Goal: Task Accomplishment & Management: Complete application form

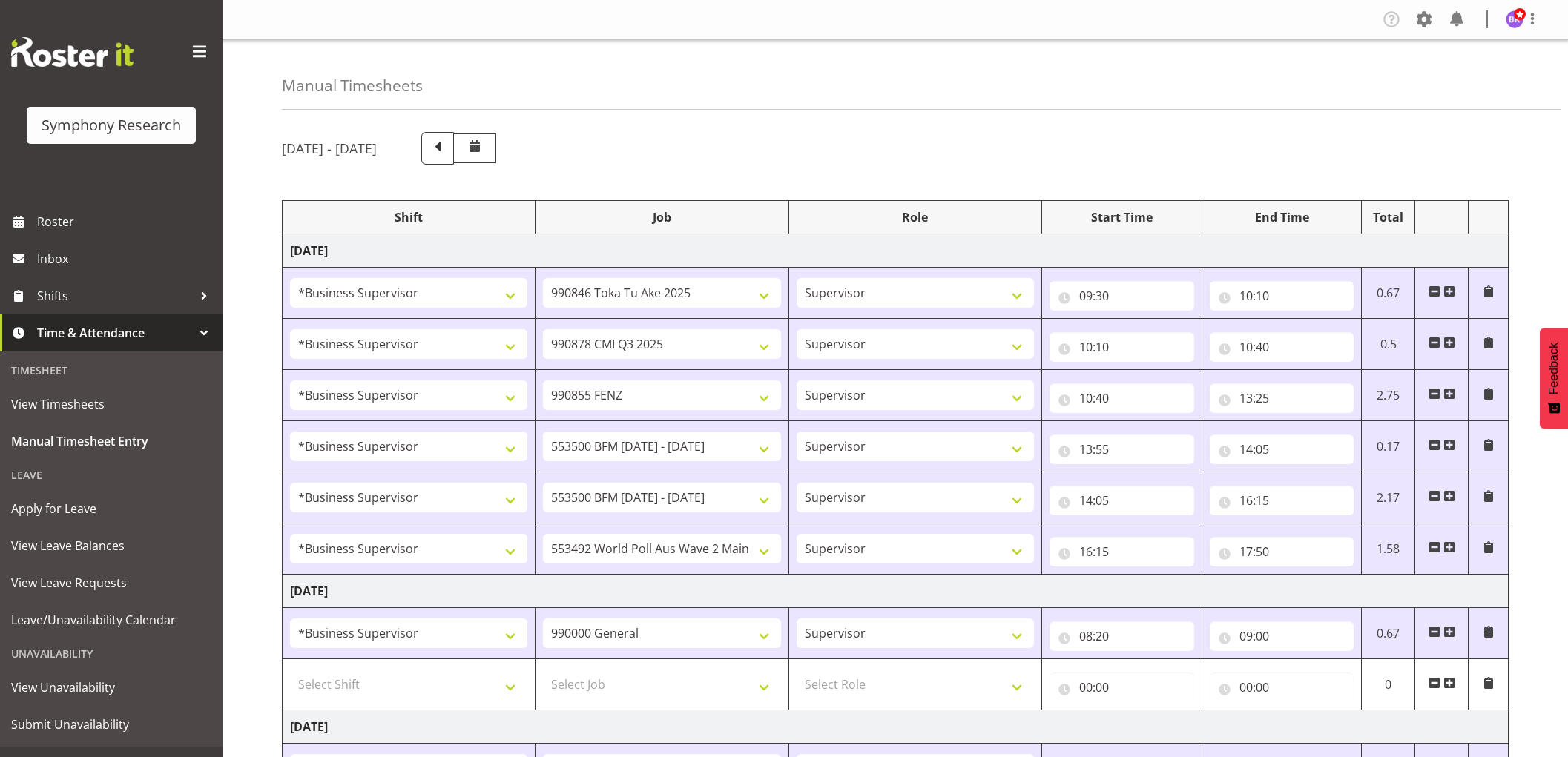
select select "1607"
select select "9426"
select select "1607"
select select "10239"
select select "1607"
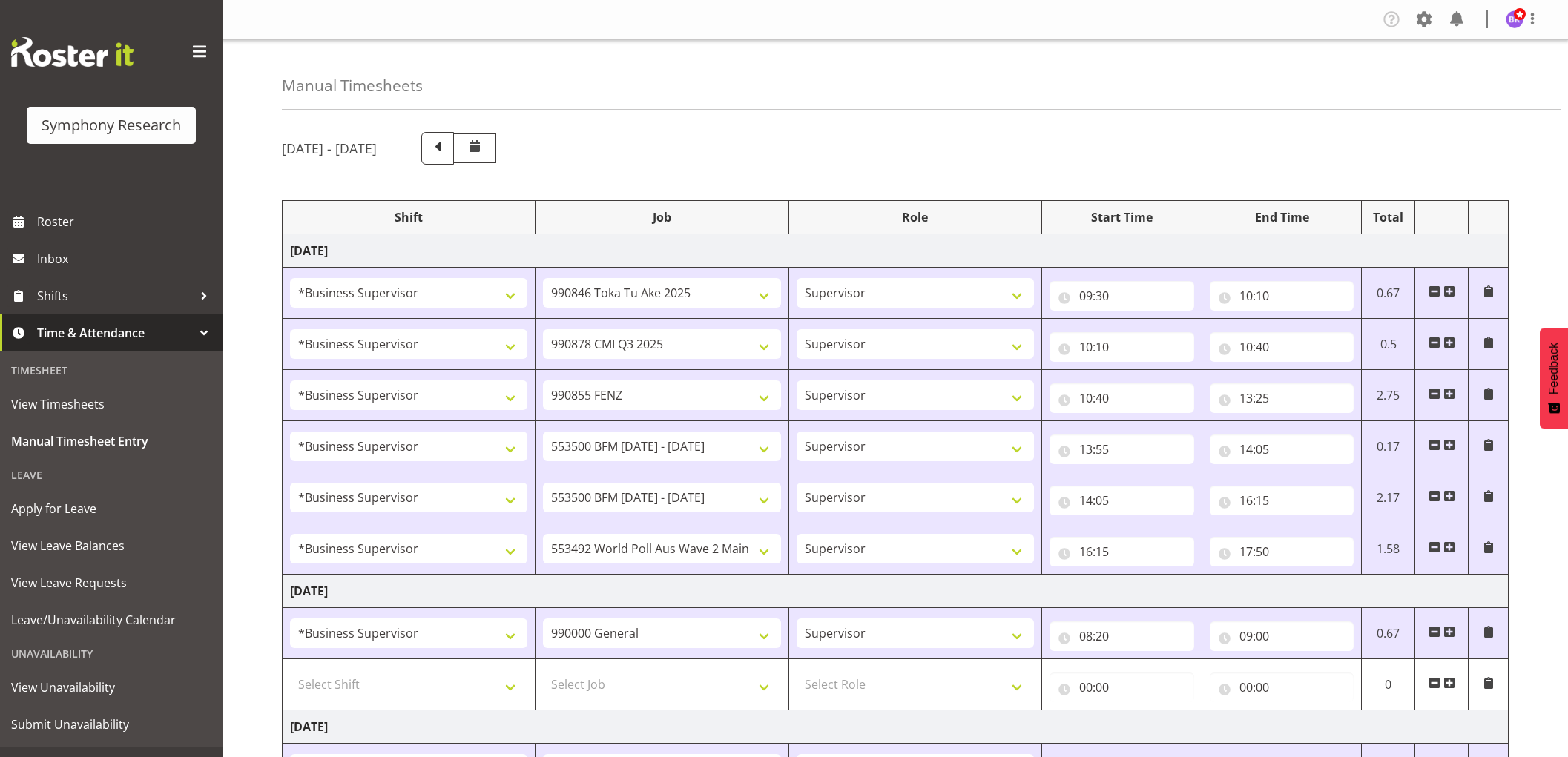
select select "9636"
select select "1607"
select select "10242"
select select "1607"
select select "10242"
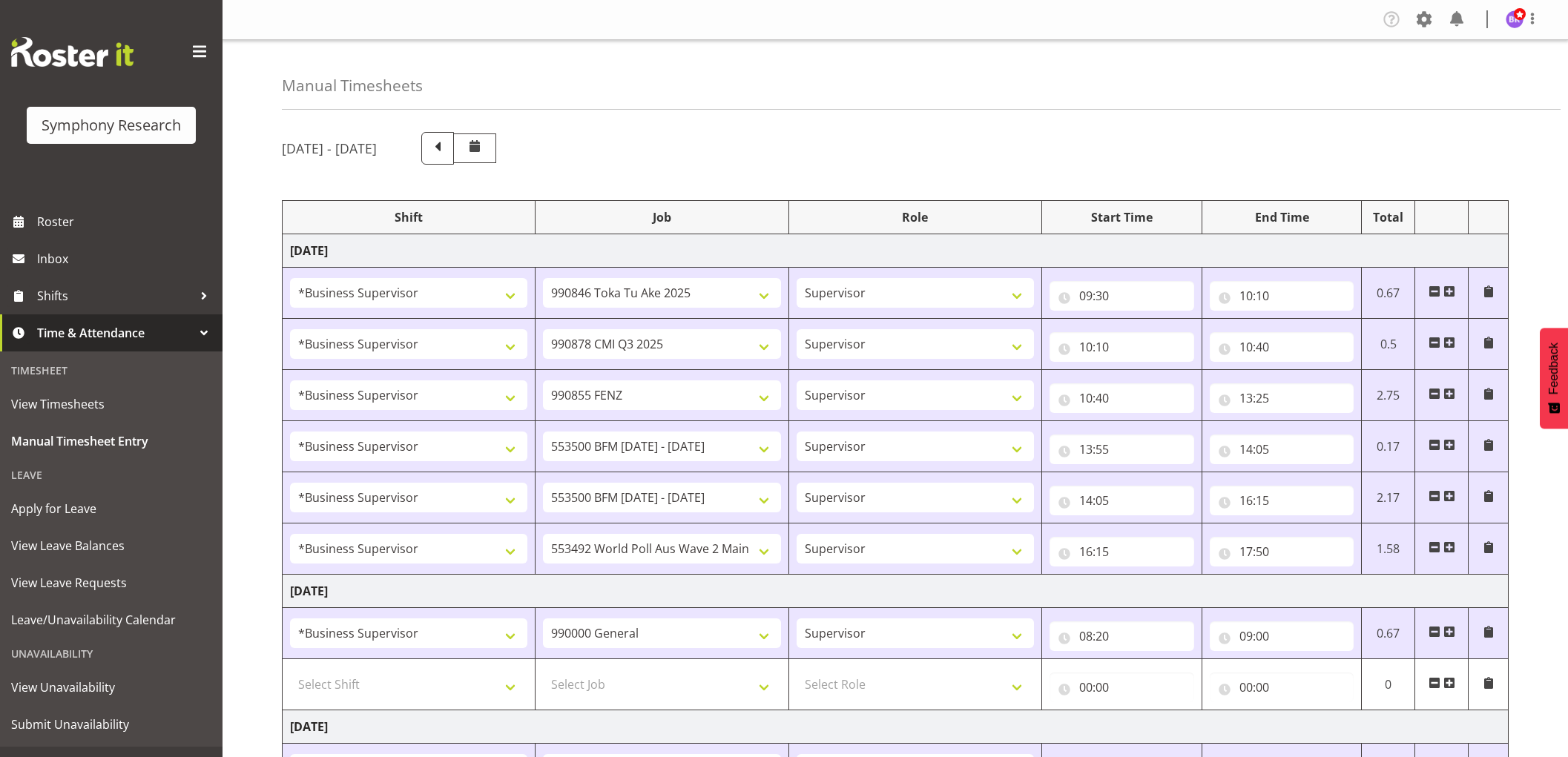
select select "1607"
select select "10499"
select select "1607"
select select "743"
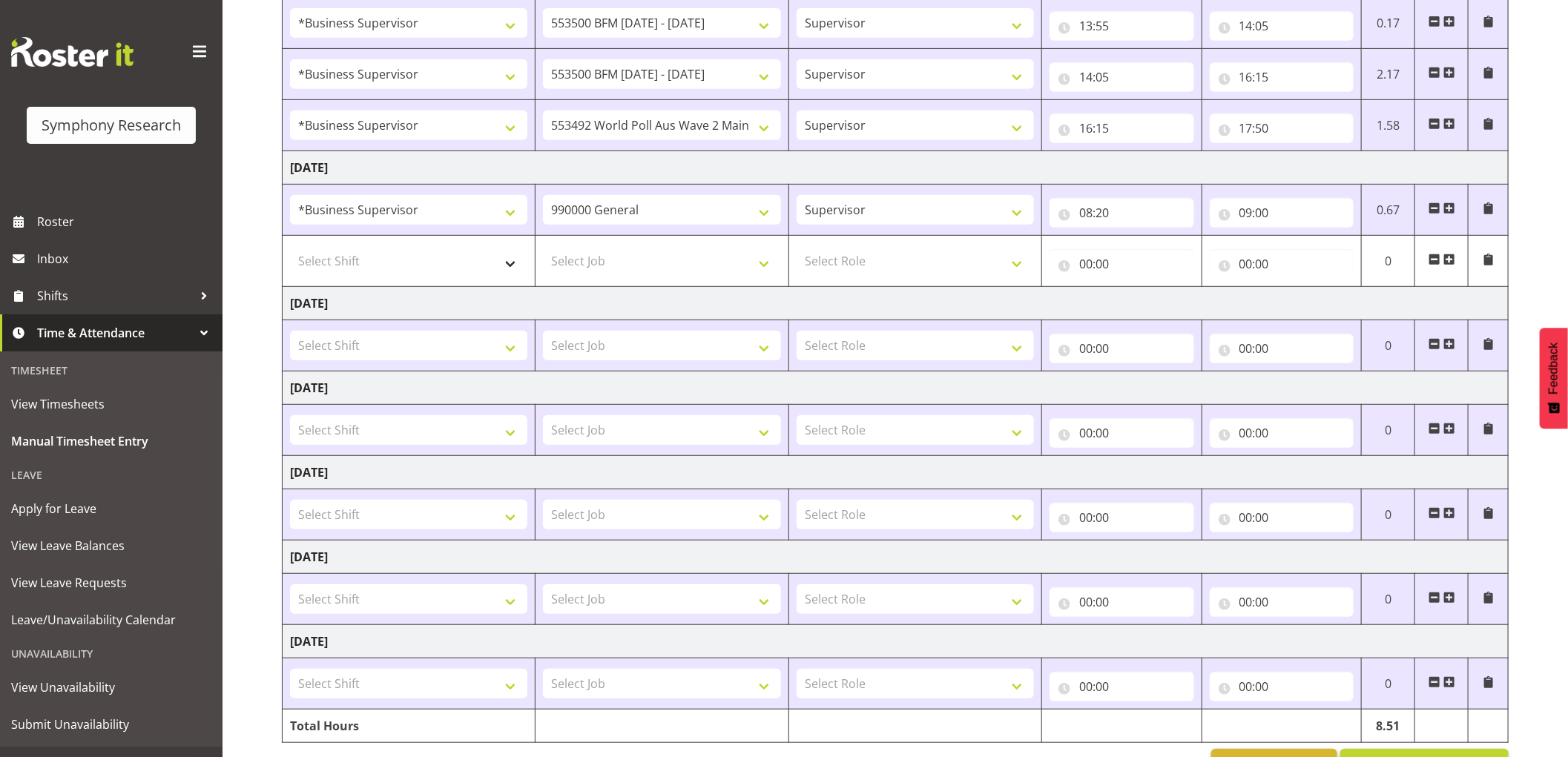
scroll to position [423, 0]
click at [473, 263] on select "Select Shift !!Project Briefing (Job to be assigned) !!Weekend Residential (Ros…" at bounding box center [409, 260] width 237 height 30
select select "1607"
click at [290, 247] on select "Select Shift !!Project Briefing (Job to be assigned) !!Weekend Residential (Ros…" at bounding box center [409, 260] width 237 height 30
click at [685, 263] on select "Select Job 550060 IF Admin 553492 World Poll Aus Wave 2 Main 2025 553493 World …" at bounding box center [661, 260] width 237 height 30
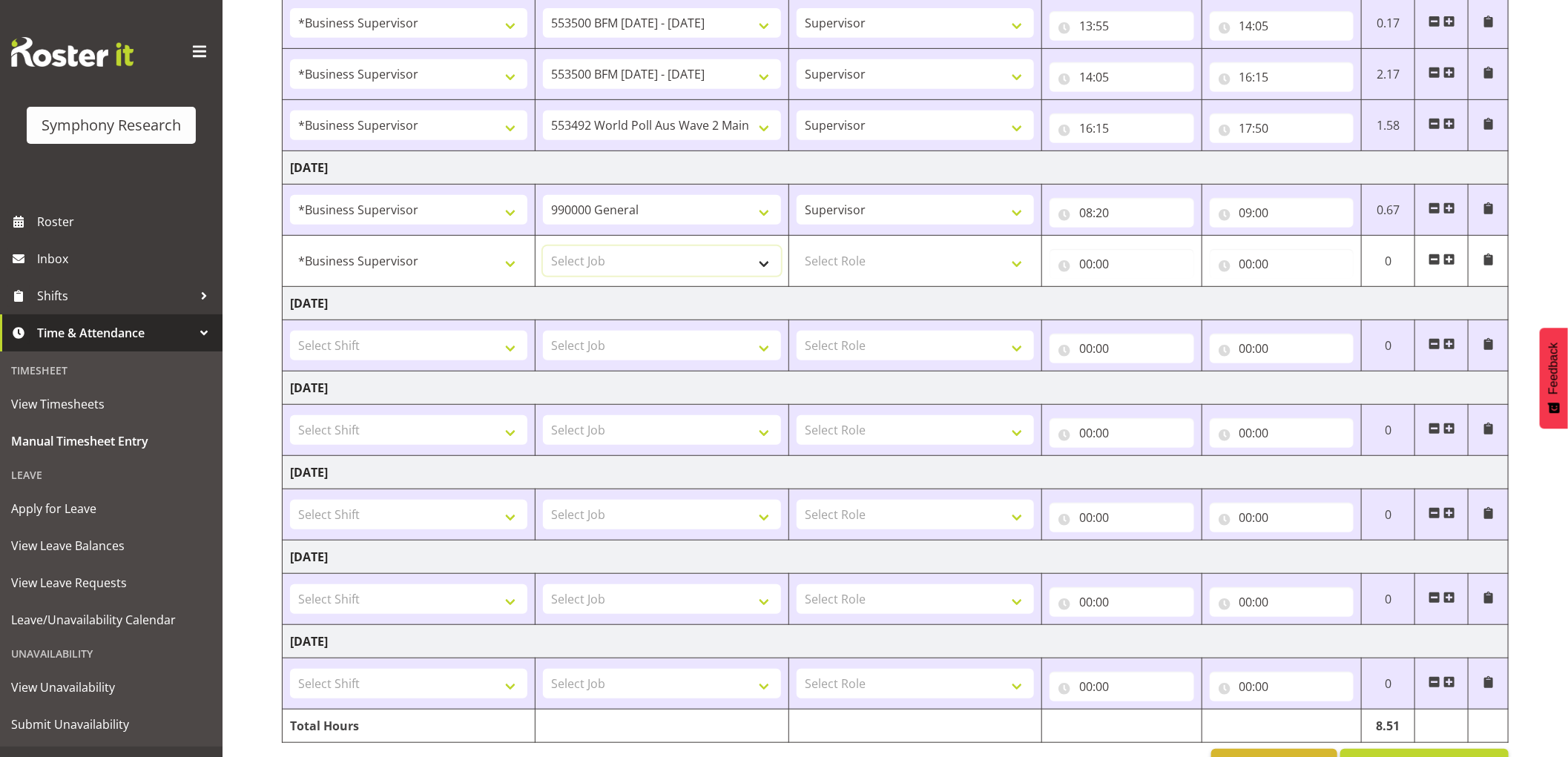
select select "9426"
click at [543, 247] on select "Select Job 550060 IF Admin 553492 World Poll Aus Wave 2 Main 2025 553493 World …" at bounding box center [661, 260] width 237 height 30
click at [855, 257] on select "Select Role Supervisor Interviewing Briefing" at bounding box center [915, 260] width 237 height 30
select select "45"
click at [796, 247] on select "Select Role Supervisor Interviewing Briefing" at bounding box center [915, 260] width 237 height 30
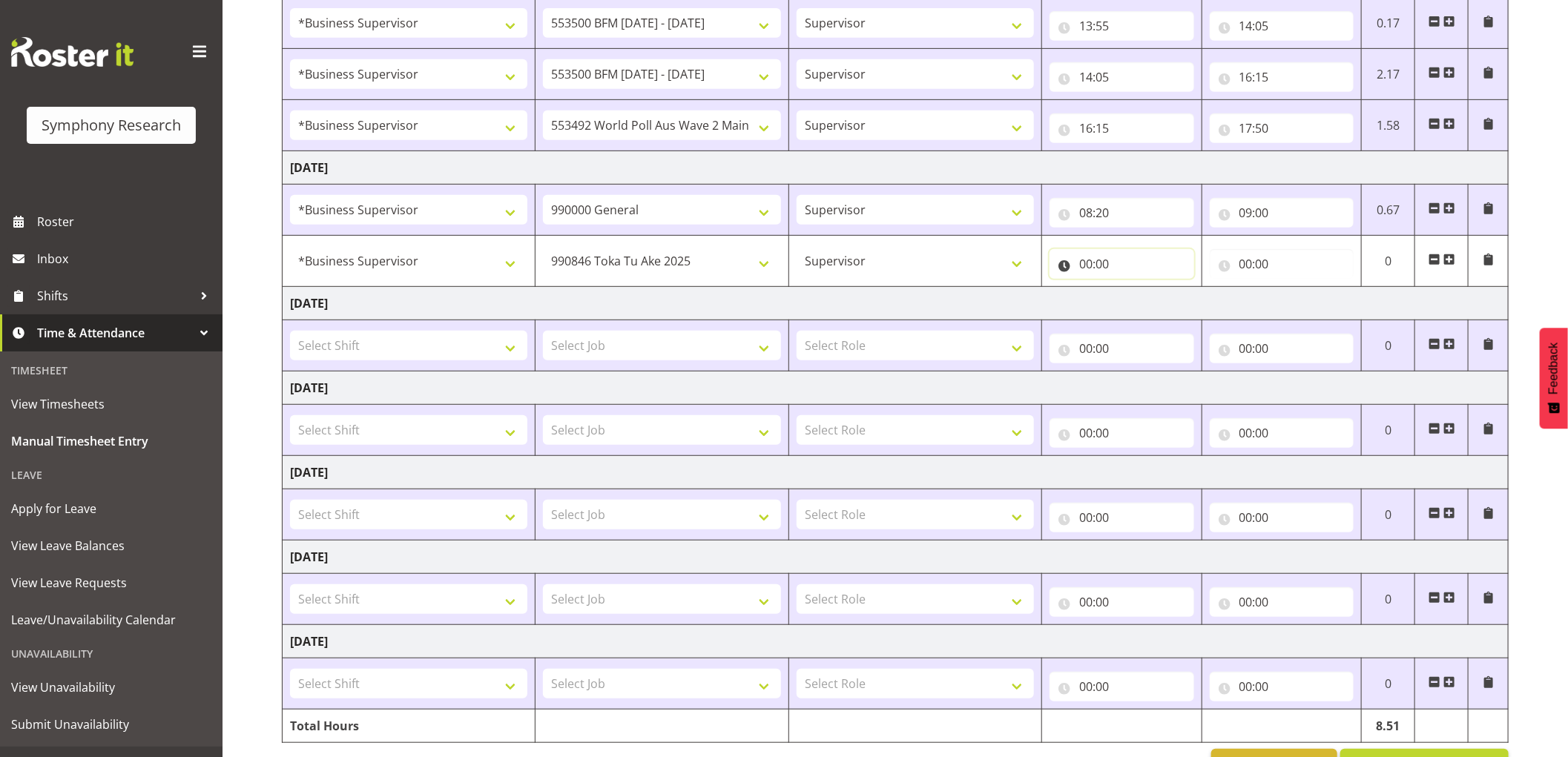
click at [1087, 263] on input "00:00" at bounding box center [1121, 264] width 144 height 30
click at [1143, 299] on select "00 01 02 03 04 05 06 07 08 09 10 11 12 13 14 15 16 17 18 19 20 21 22 23" at bounding box center [1150, 302] width 33 height 30
select select "9"
click at [1134, 289] on select "00 01 02 03 04 05 06 07 08 09 10 11 12 13 14 15 16 17 18 19 20 21 22 23" at bounding box center [1150, 302] width 33 height 30
type input "09:00"
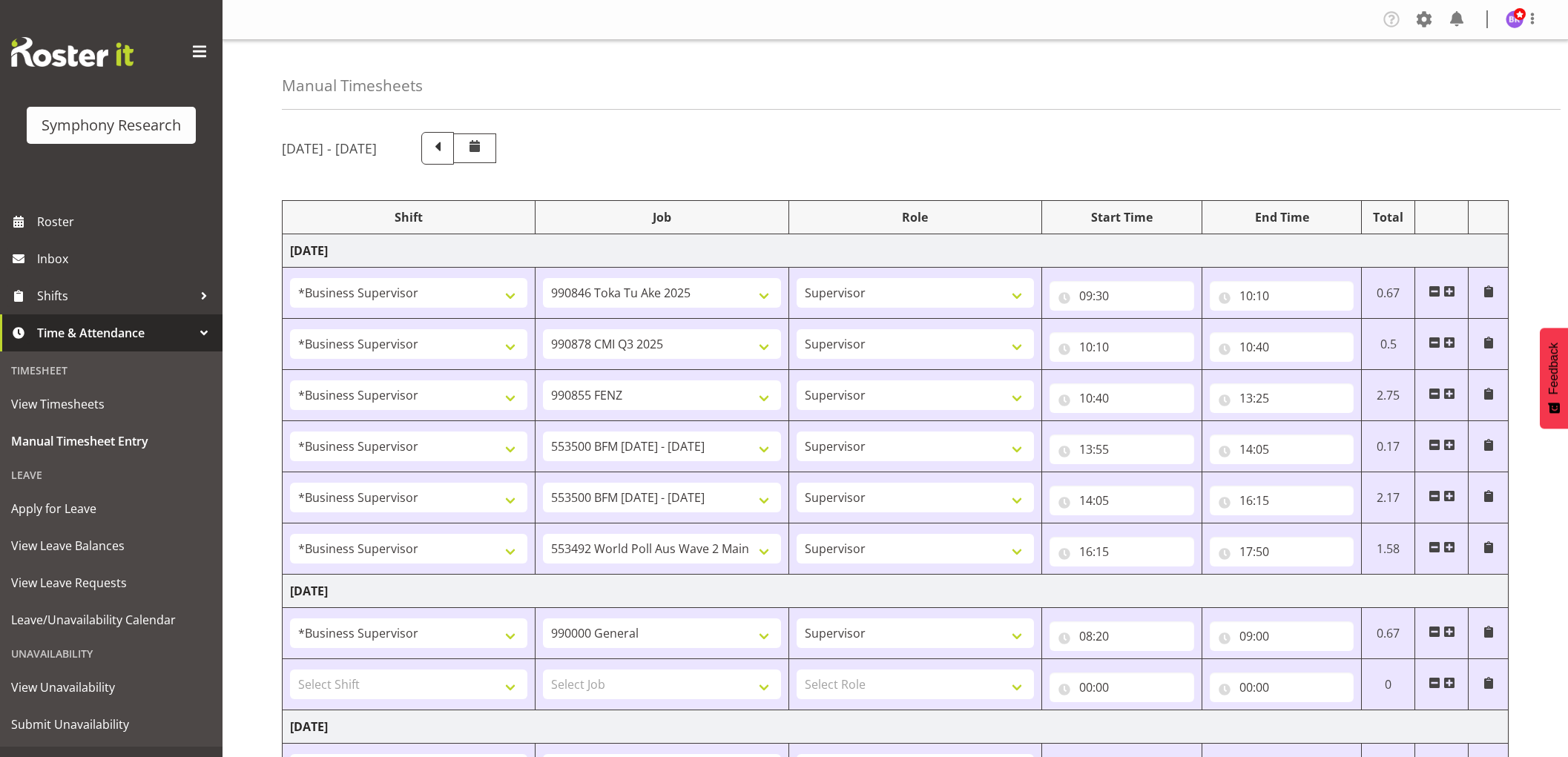
select select "1607"
select select "9426"
select select "1607"
select select "10239"
select select "1607"
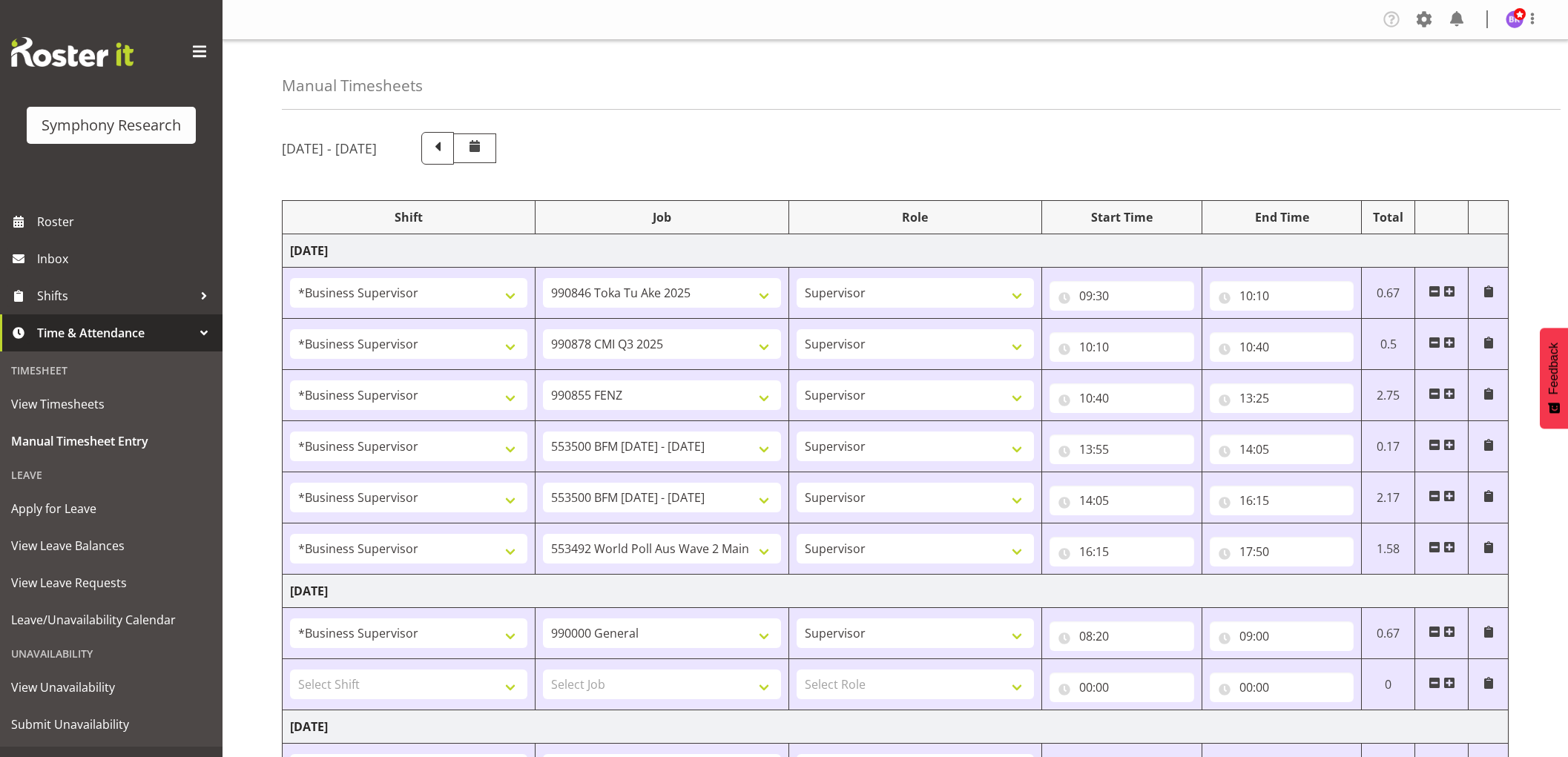
select select "9636"
select select "1607"
select select "10242"
select select "1607"
select select "10242"
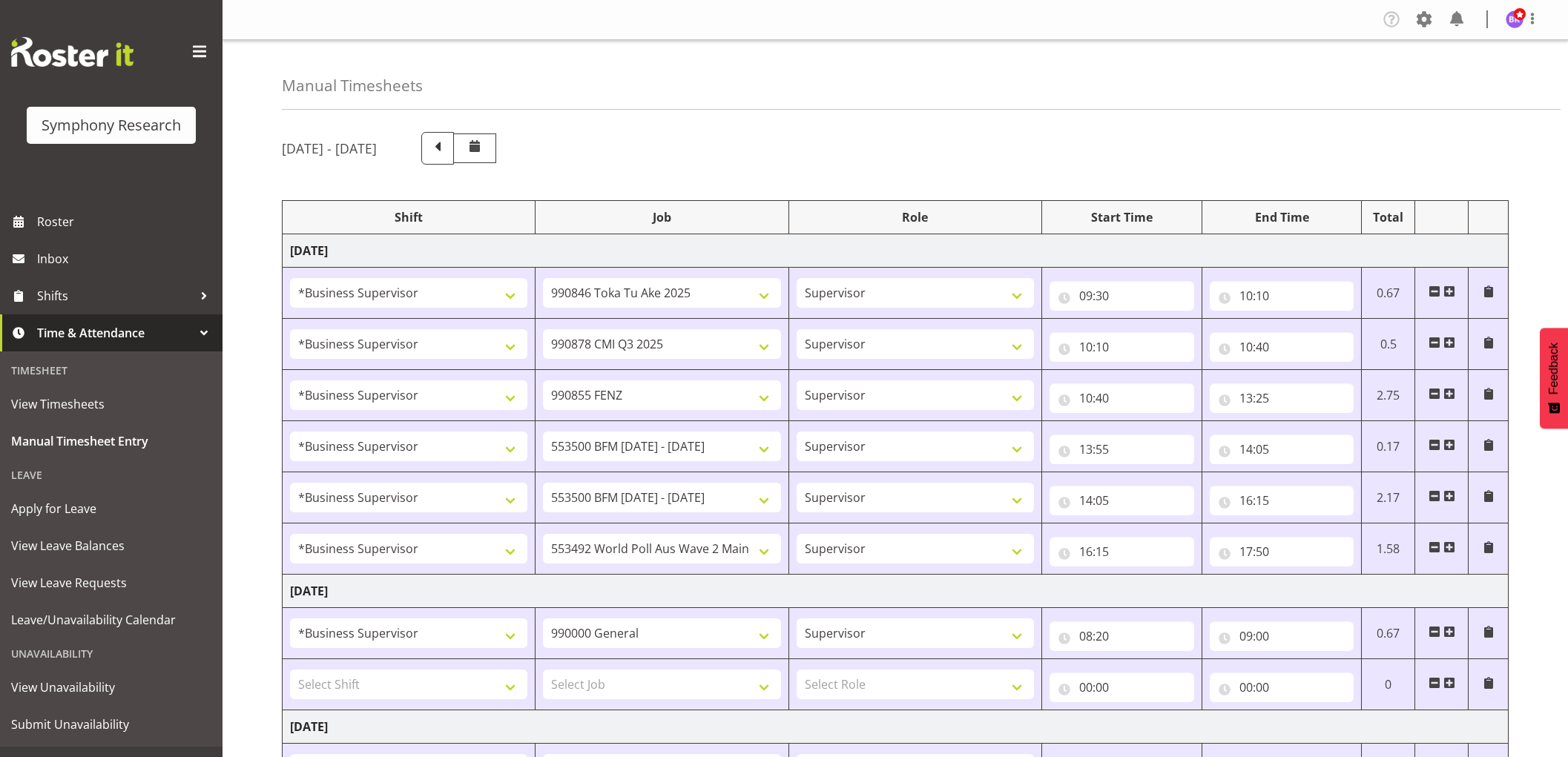
select select "1607"
select select "10499"
select select "1607"
select select "743"
click at [1424, 20] on span at bounding box center [1424, 19] width 23 height 23
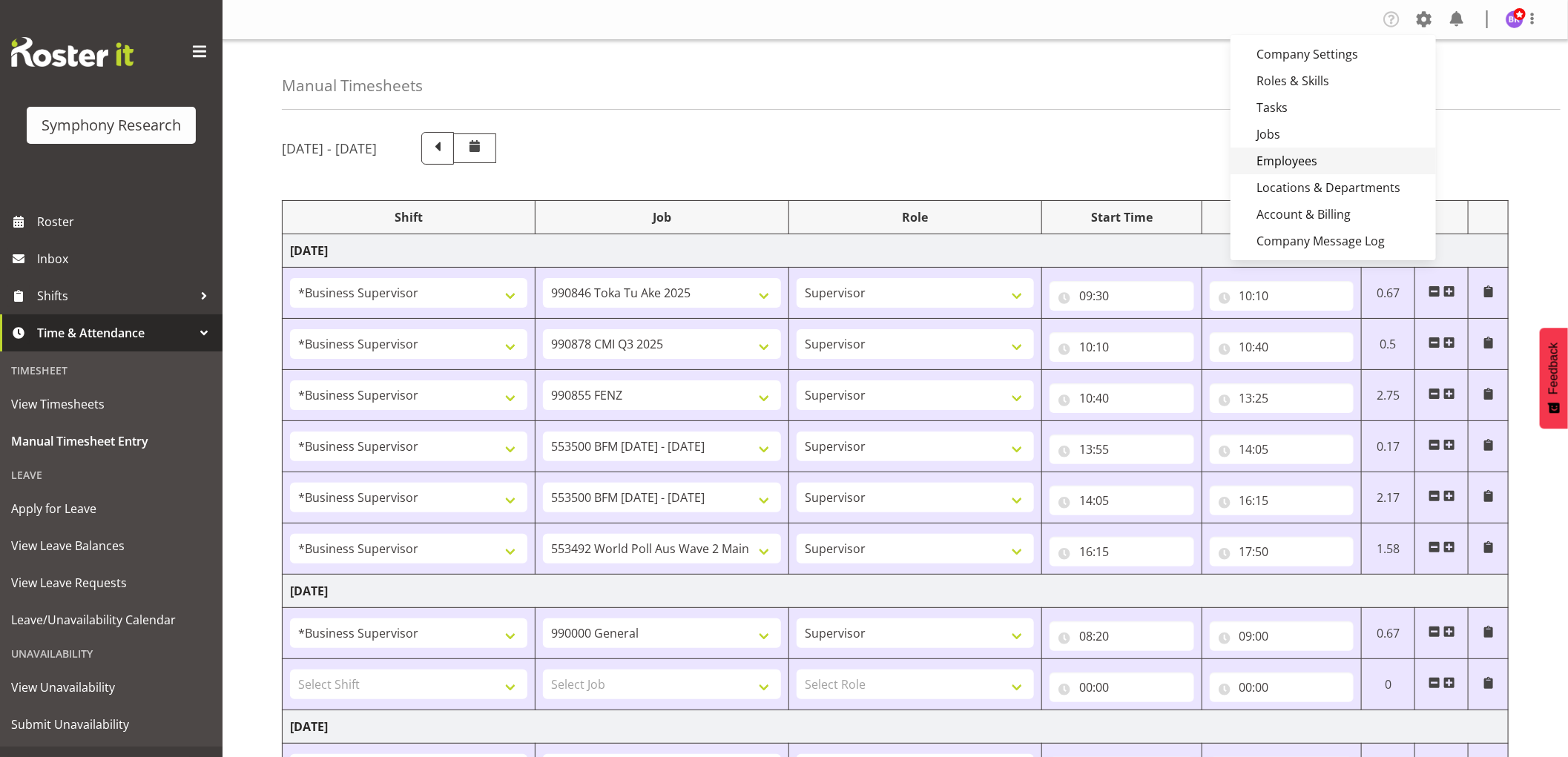
click at [1305, 164] on link "Employees" at bounding box center [1333, 160] width 206 height 27
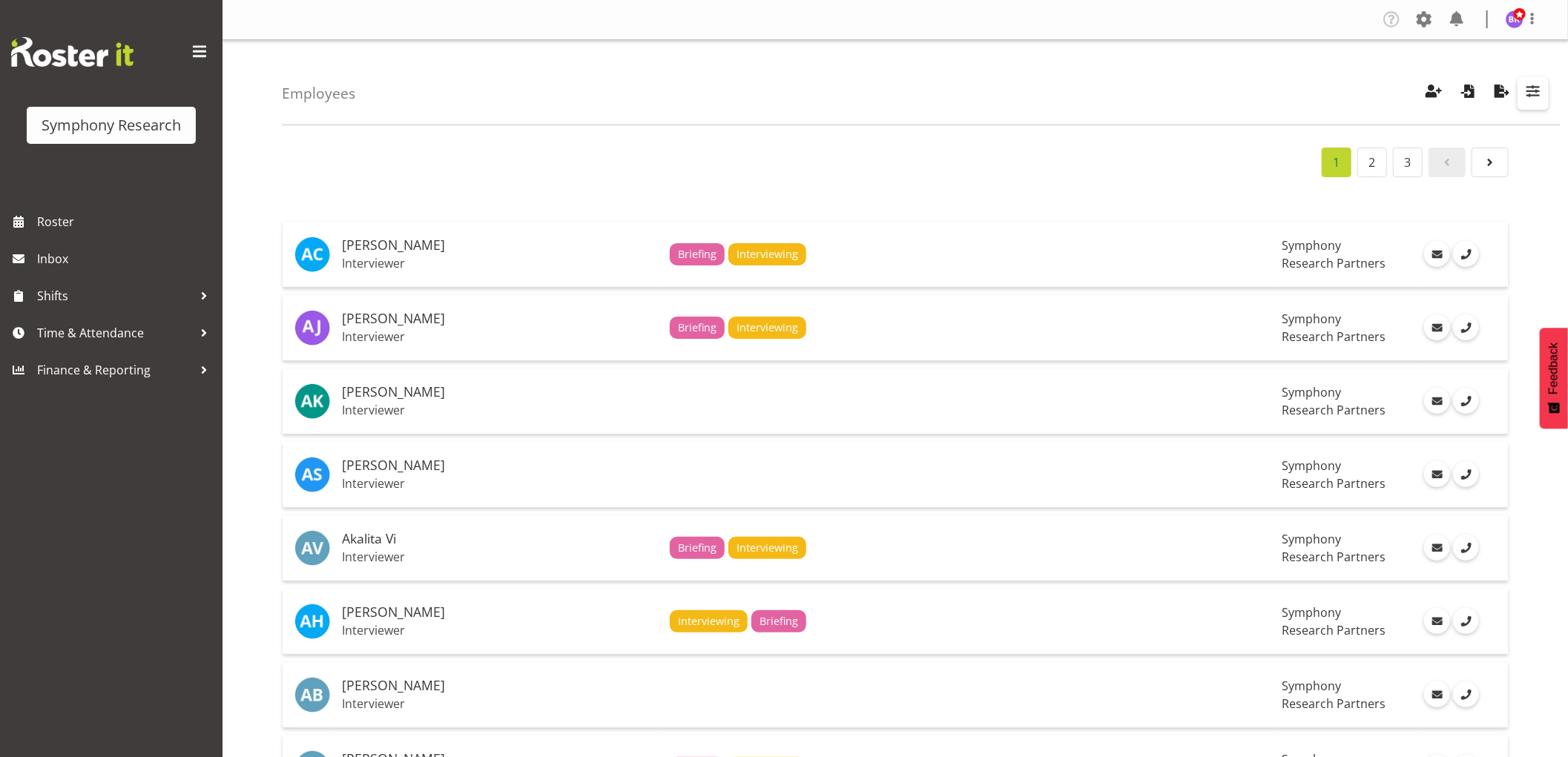
click at [1532, 92] on span "button" at bounding box center [1533, 91] width 19 height 19
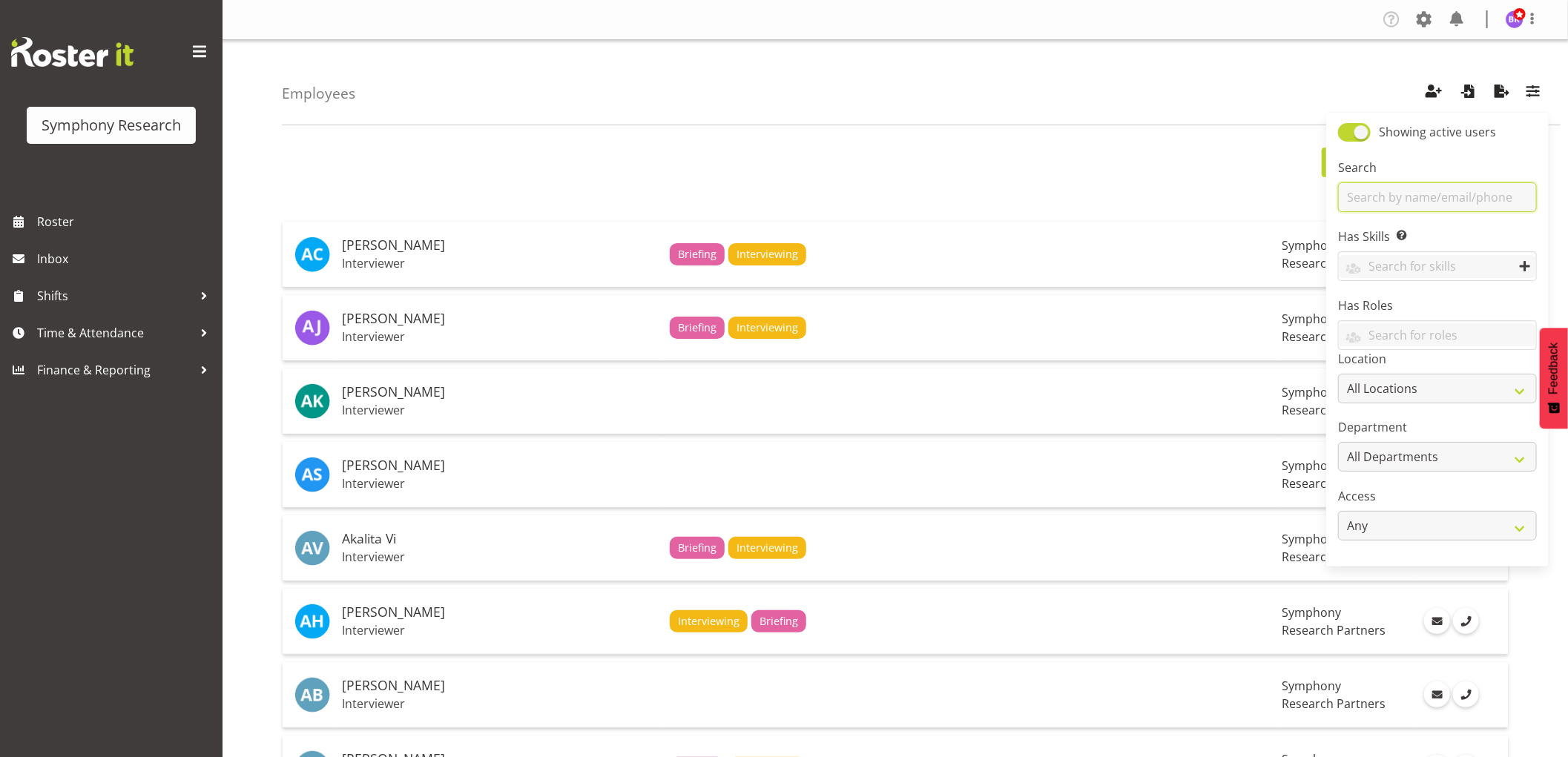
click at [1387, 202] on input "text" at bounding box center [1437, 197] width 199 height 30
type input "ange"
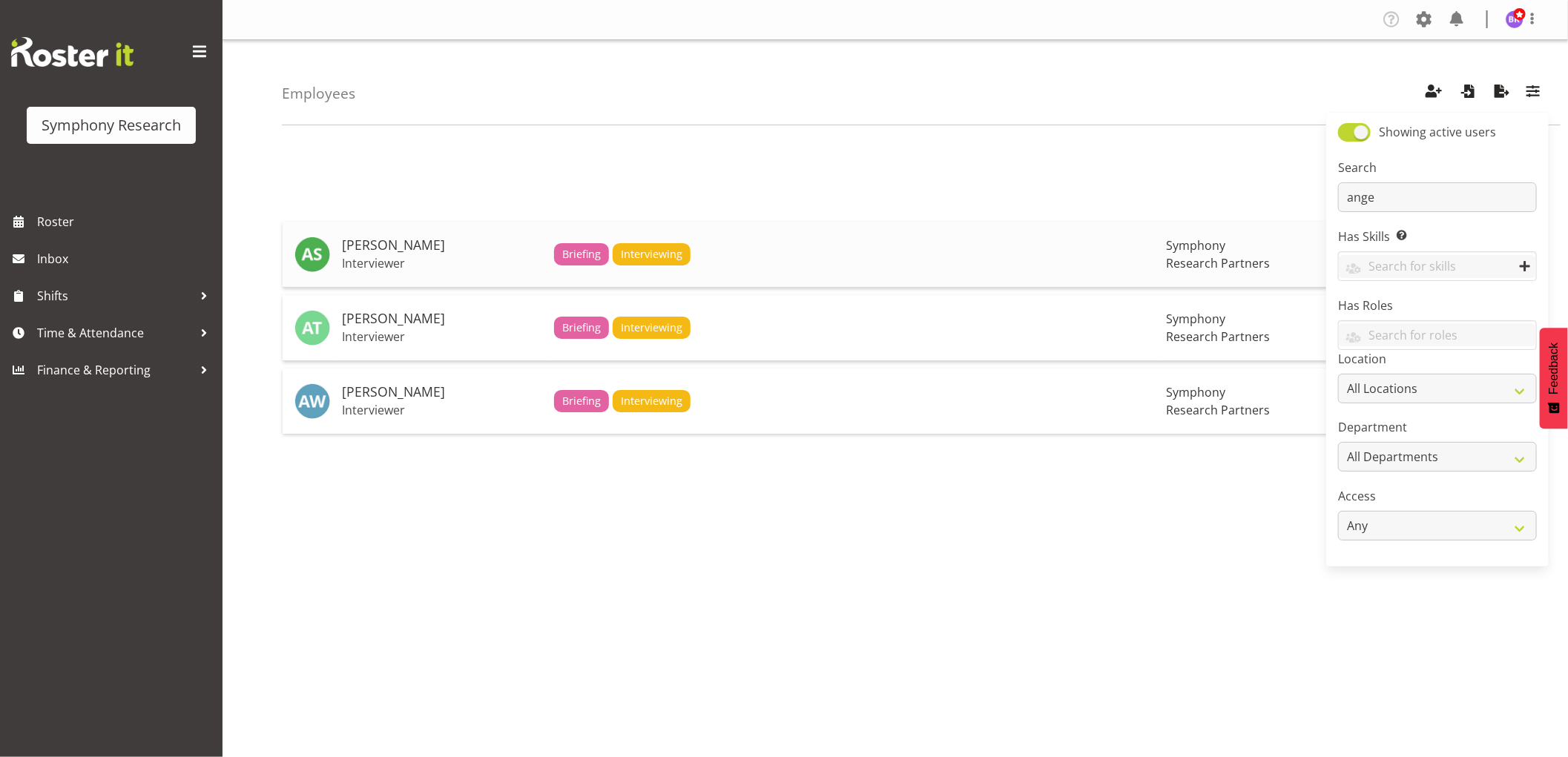
click at [406, 243] on h5 "Ange Steiger" at bounding box center [442, 245] width 200 height 15
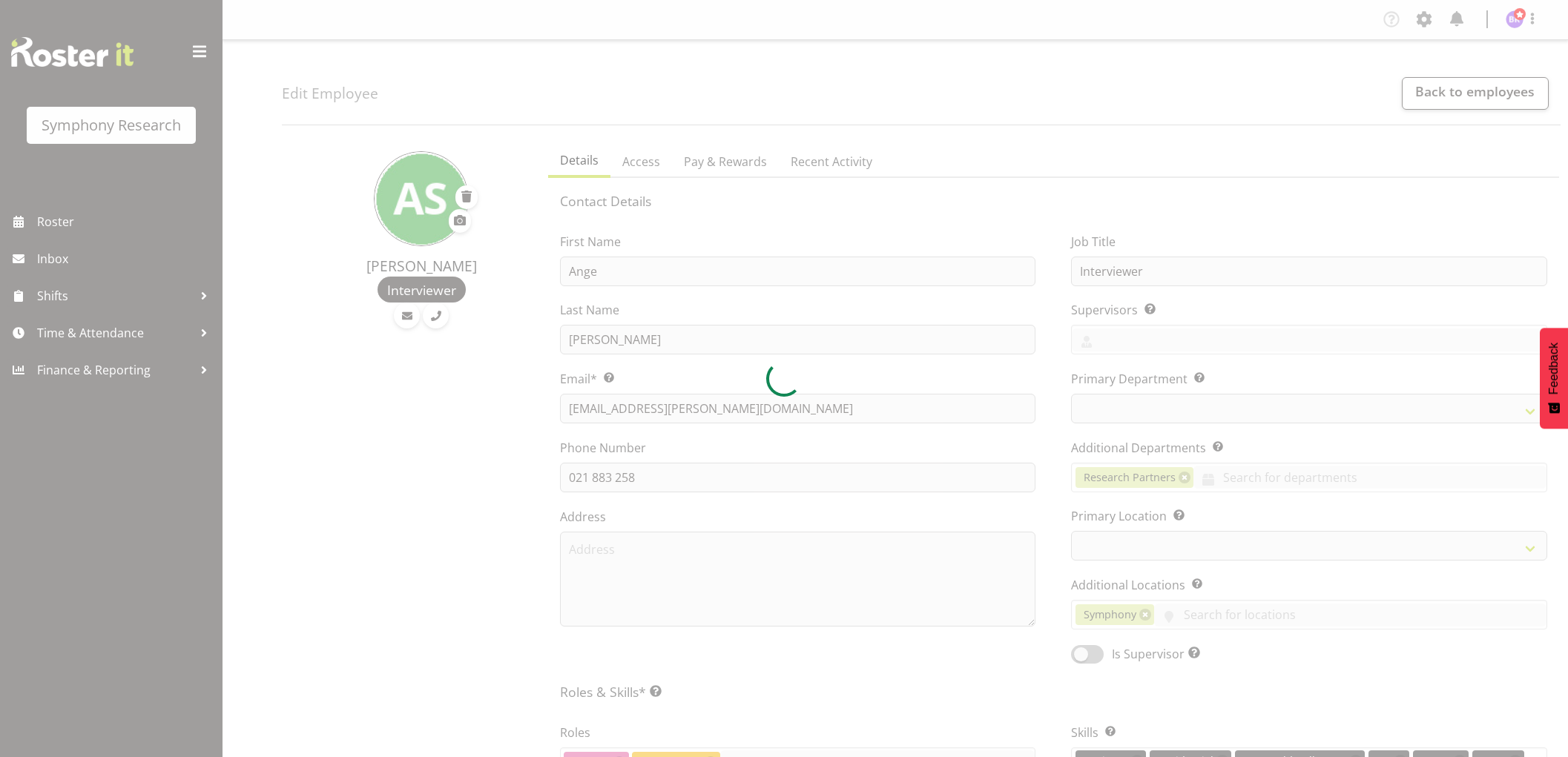
select select "TimelineWeek"
select select
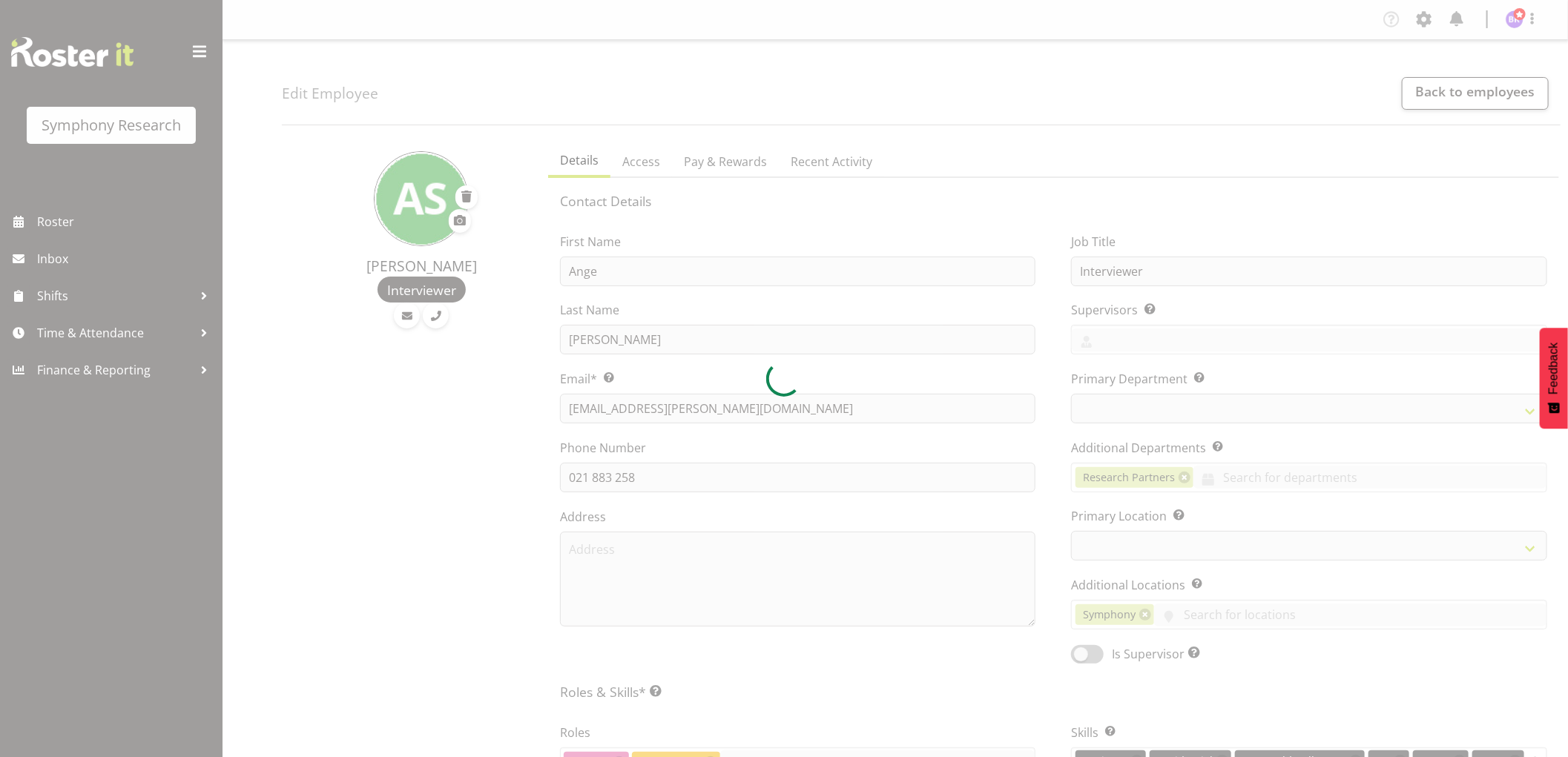
select select
select select "39"
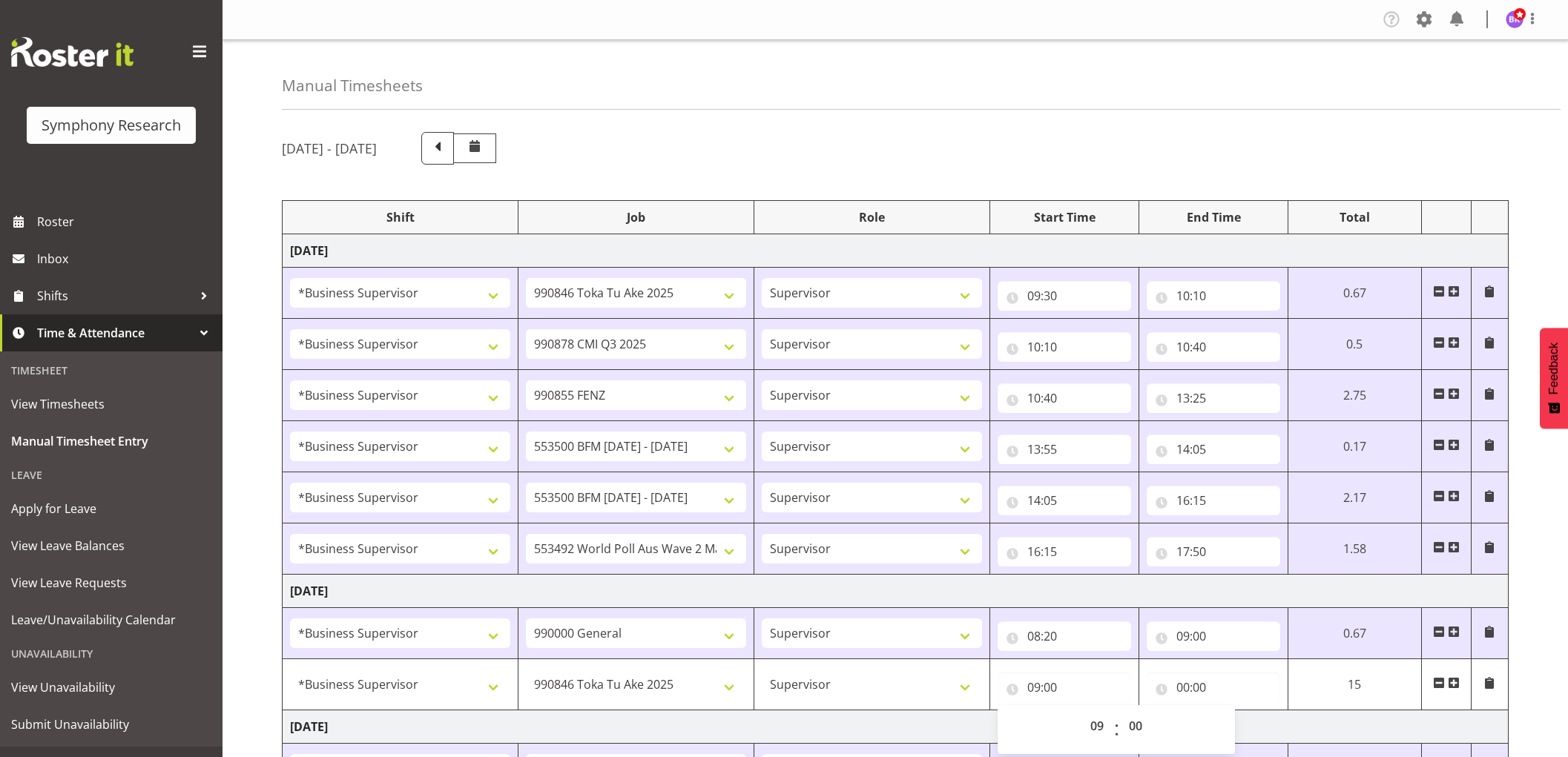
select select "1607"
select select "9426"
select select "1607"
select select "10239"
select select "1607"
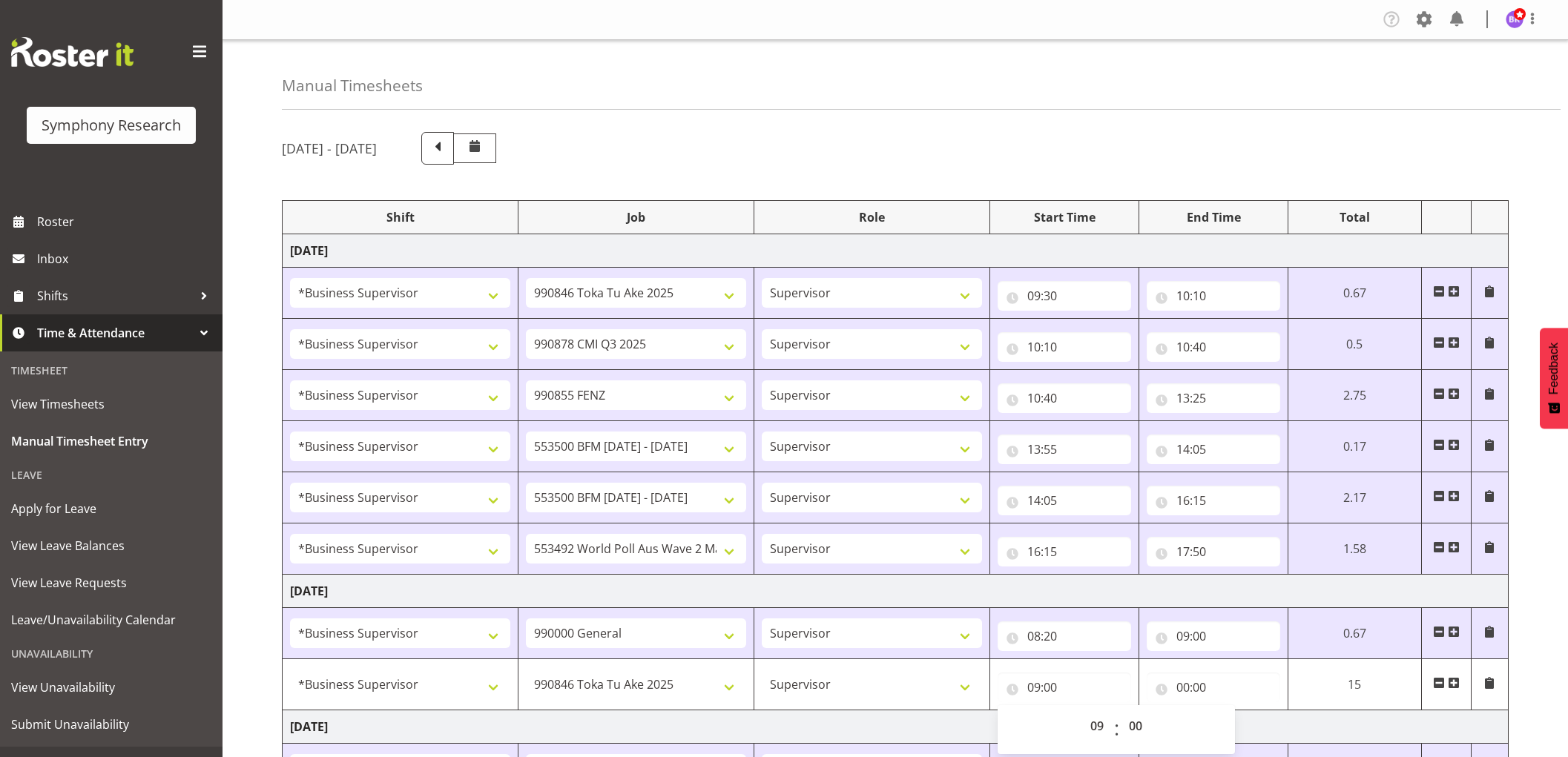
select select "9636"
select select "1607"
select select "10242"
select select "1607"
select select "10242"
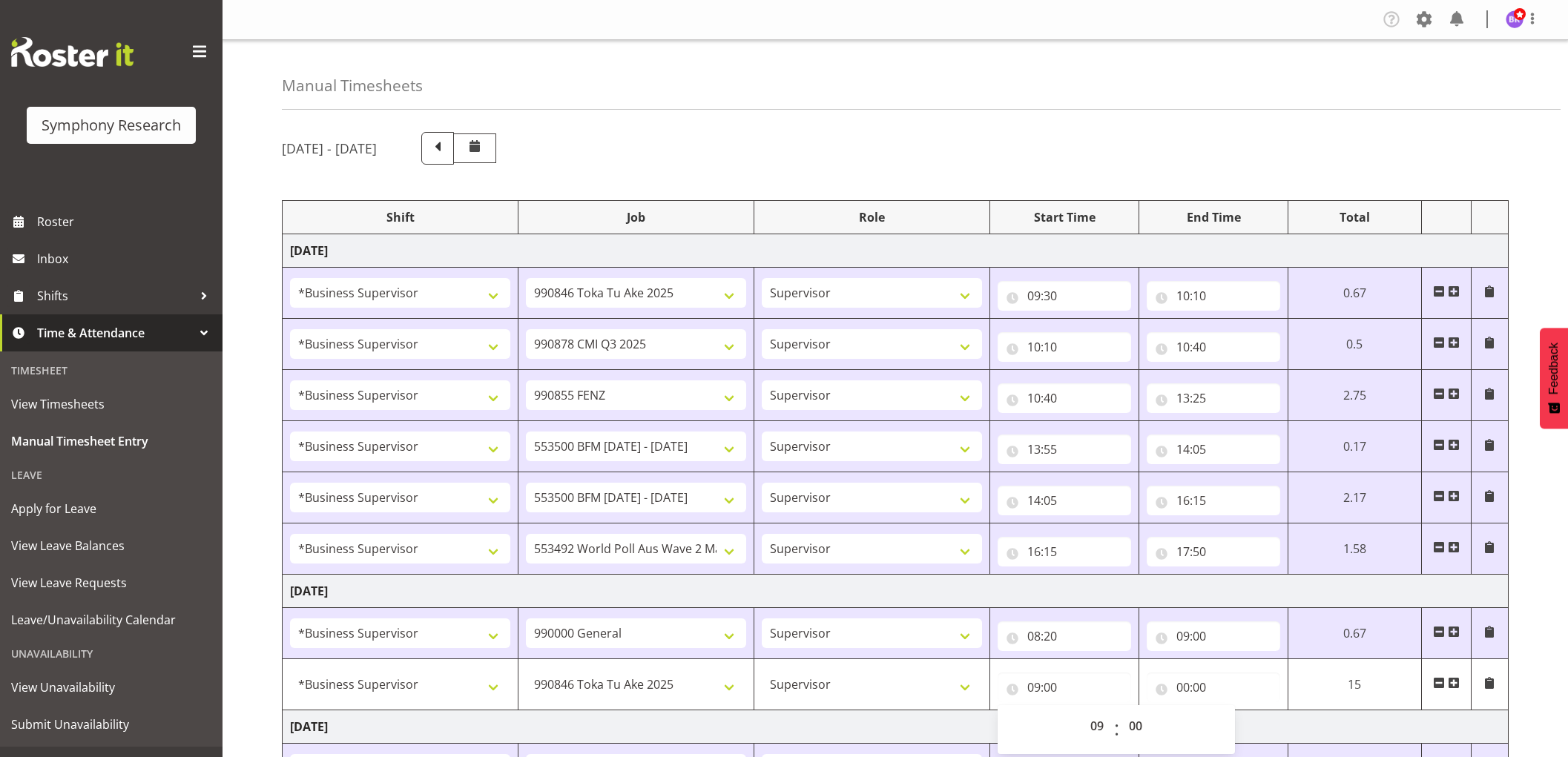
select select "1607"
select select "10499"
select select "1607"
select select "743"
select select "1607"
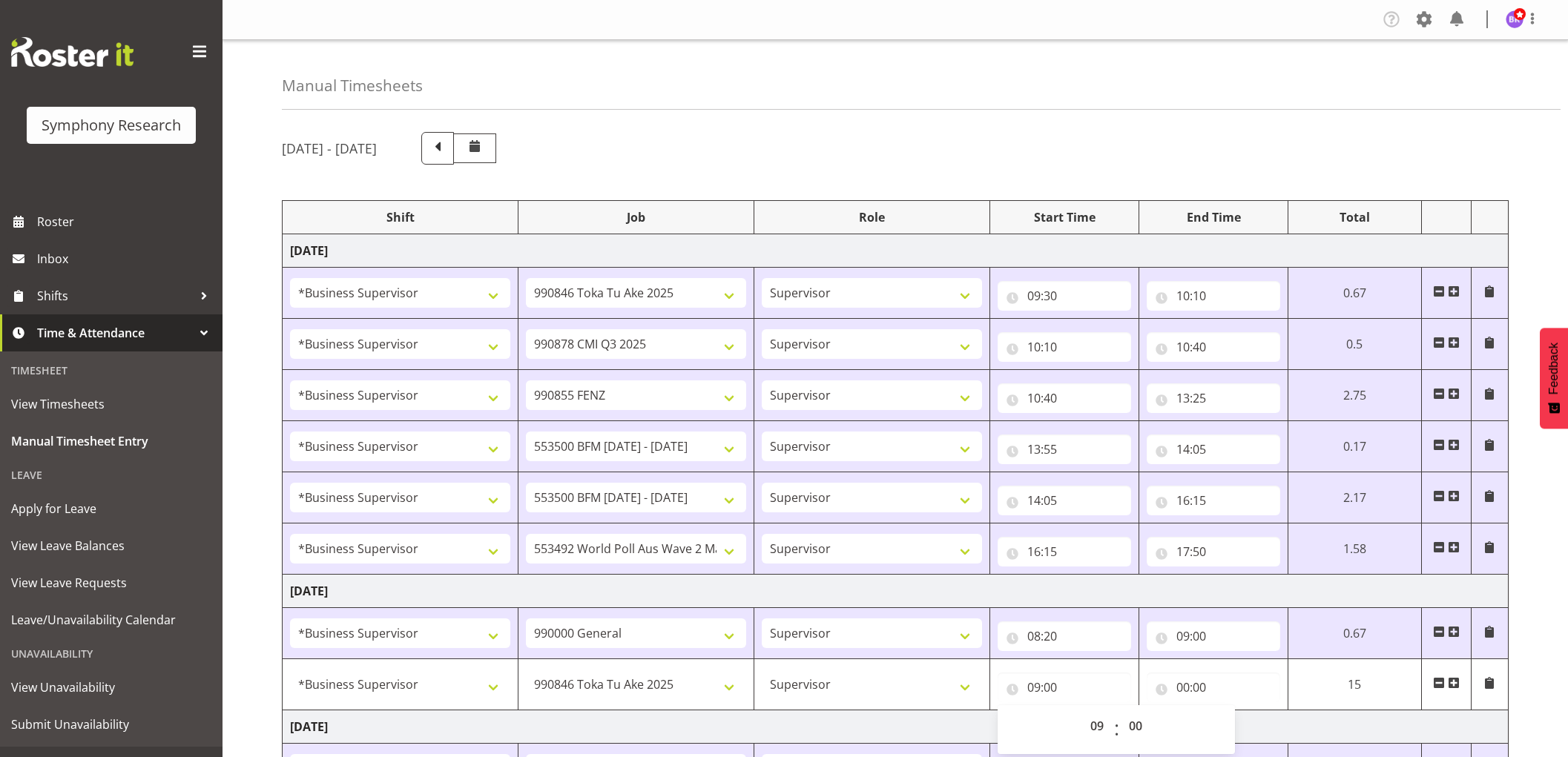
select select "9426"
select select "9"
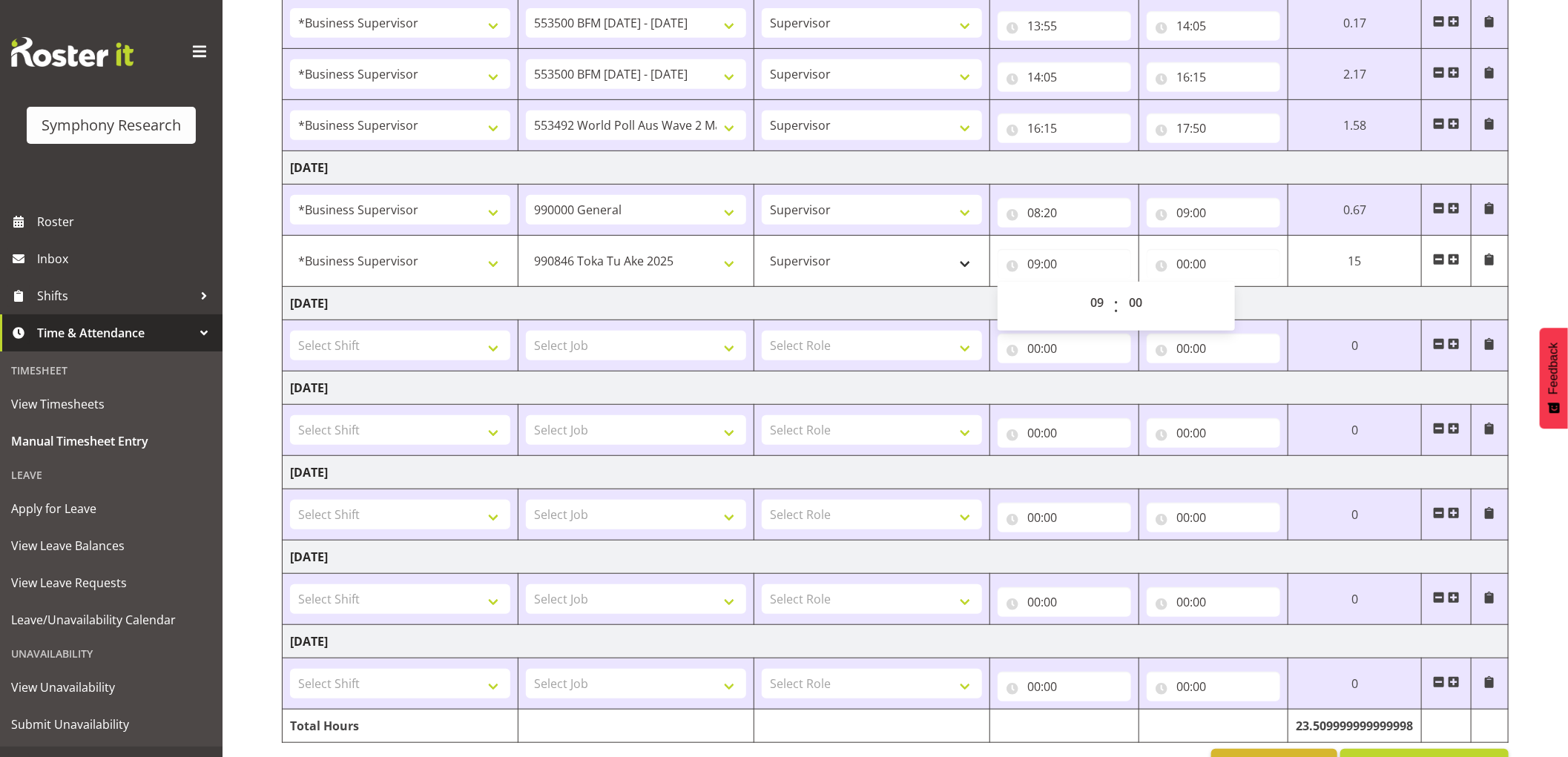
scroll to position [423, 0]
click at [1179, 261] on input "00:00" at bounding box center [1213, 264] width 134 height 30
click at [1240, 304] on select "00 01 02 03 04 05 06 07 08 09 10 11 12 13 14 15 16 17 18 19 20 21 22 23" at bounding box center [1247, 302] width 33 height 30
select select "1"
type input "01:00"
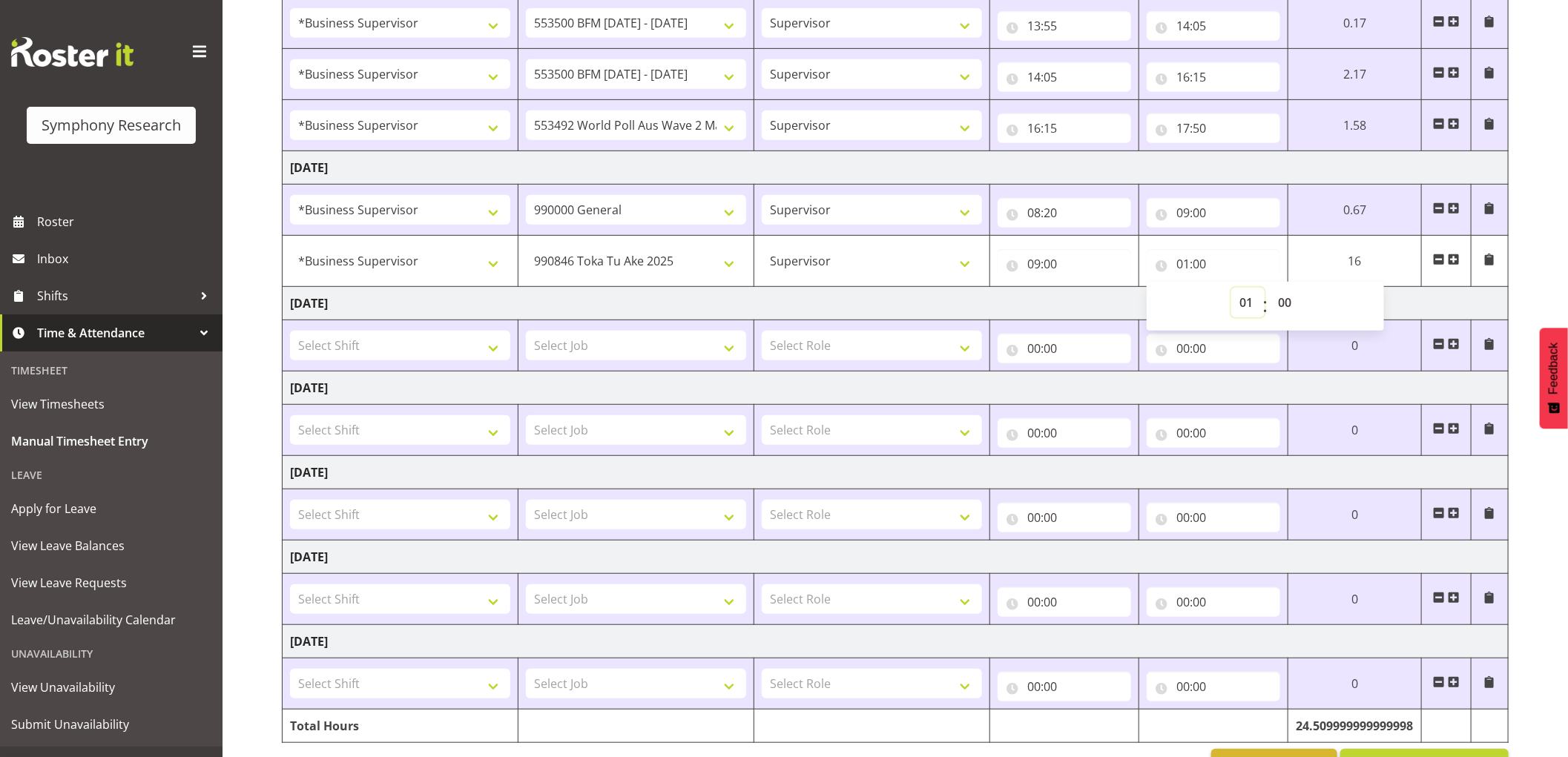
click at [1248, 301] on select "00 01 02 03 04 05 06 07 08 09 10 11 12 13 14 15 16 17 18 19 20 21 22 23" at bounding box center [1247, 302] width 33 height 30
select select "9"
click at [1231, 289] on select "00 01 02 03 04 05 06 07 08 09 10 11 12 13 14 15 16 17 18 19 20 21 22 23" at bounding box center [1247, 302] width 33 height 30
type input "09:00"
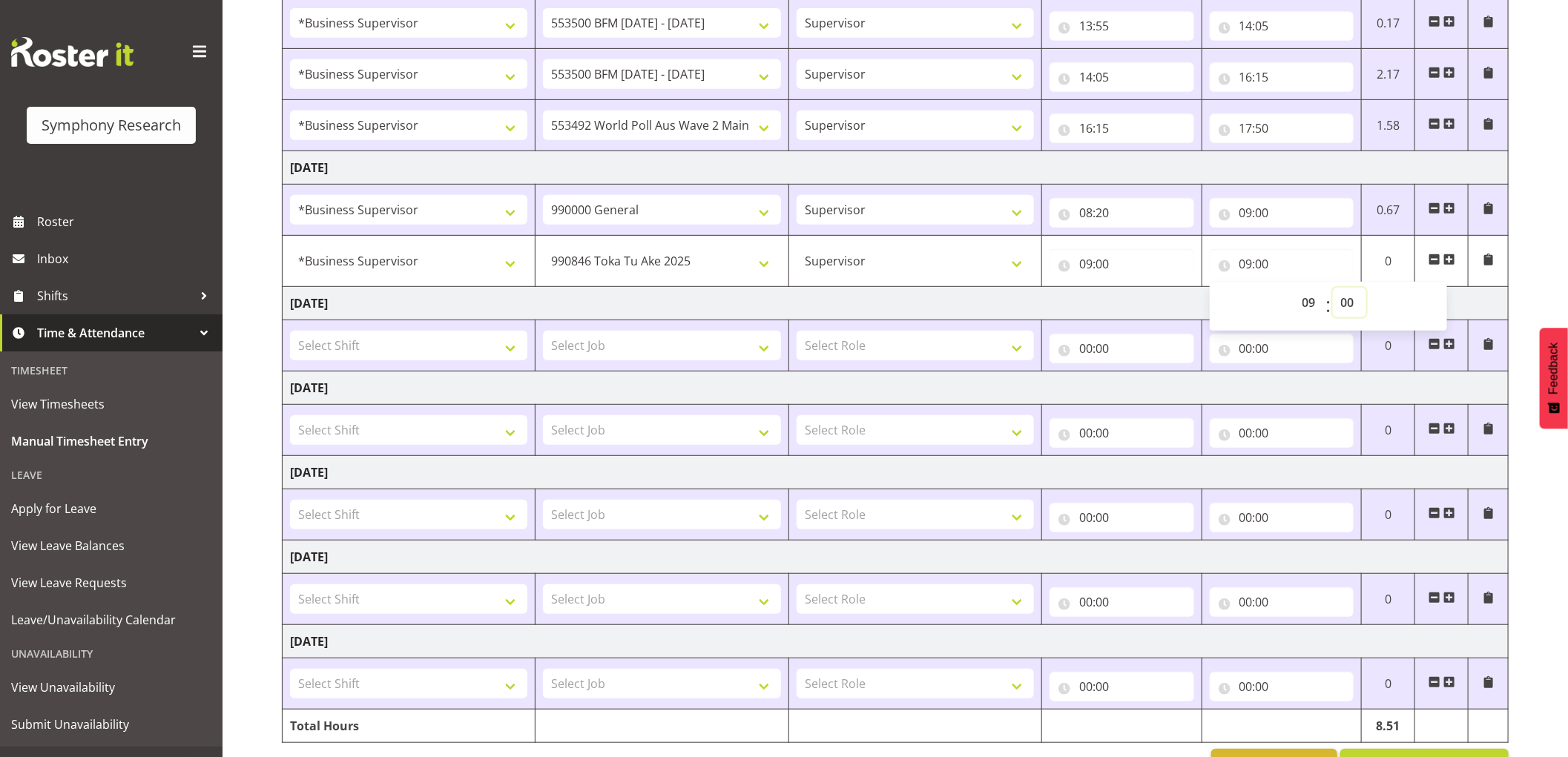
click at [1348, 307] on select "00 01 02 03 04 05 06 07 08 09 10 11 12 13 14 15 16 17 18 19 20 21 22 23 24 25 2…" at bounding box center [1349, 302] width 33 height 30
select select "5"
click at [1333, 289] on select "00 01 02 03 04 05 06 07 08 09 10 11 12 13 14 15 16 17 18 19 20 21 22 23 24 25 2…" at bounding box center [1349, 302] width 33 height 30
type input "09:05"
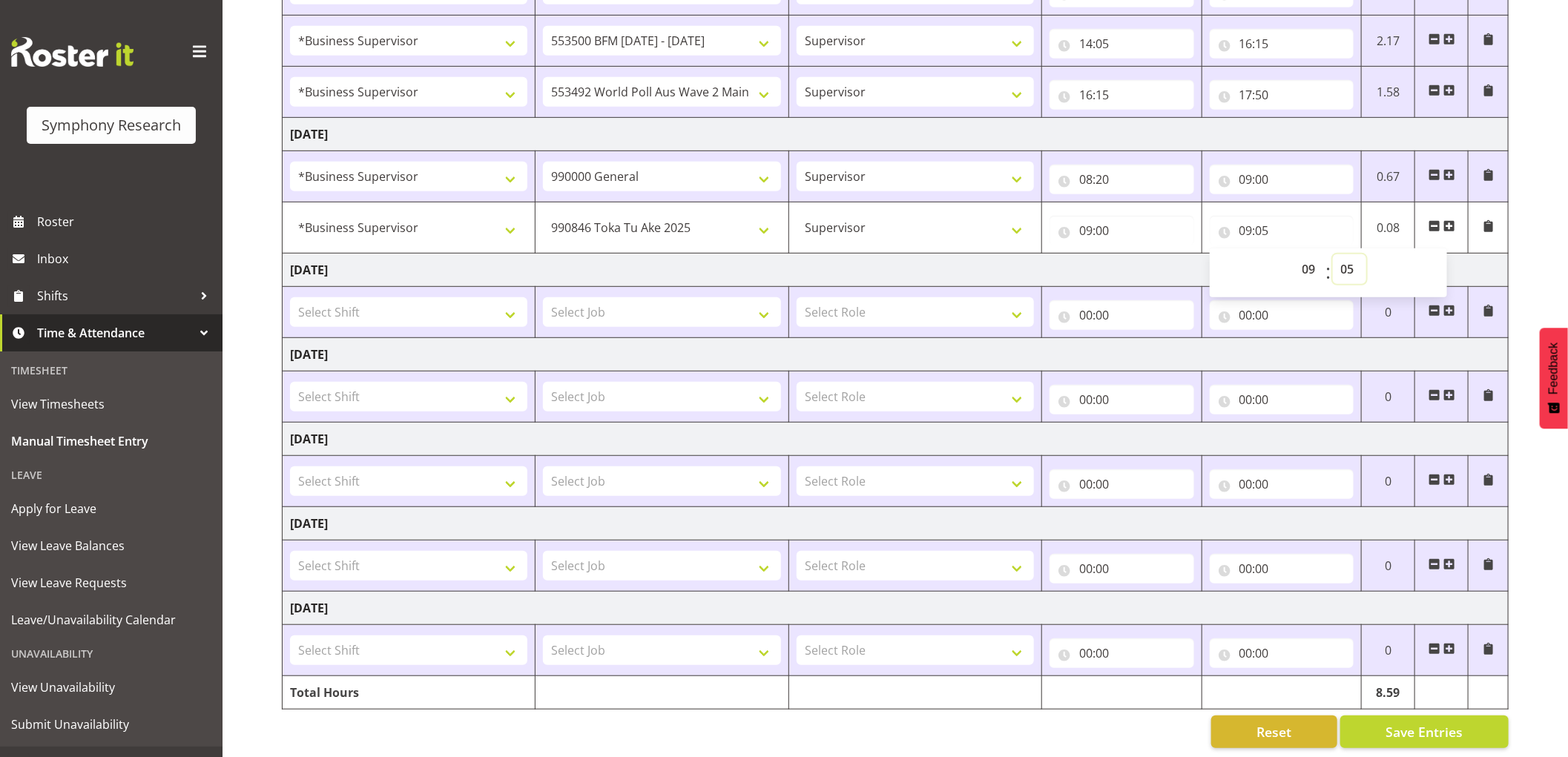
scroll to position [476, 0]
drag, startPoint x: 1425, startPoint y: 717, endPoint x: 1376, endPoint y: 671, distance: 67.2
click at [1425, 720] on span "Save Entries" at bounding box center [1424, 730] width 77 height 19
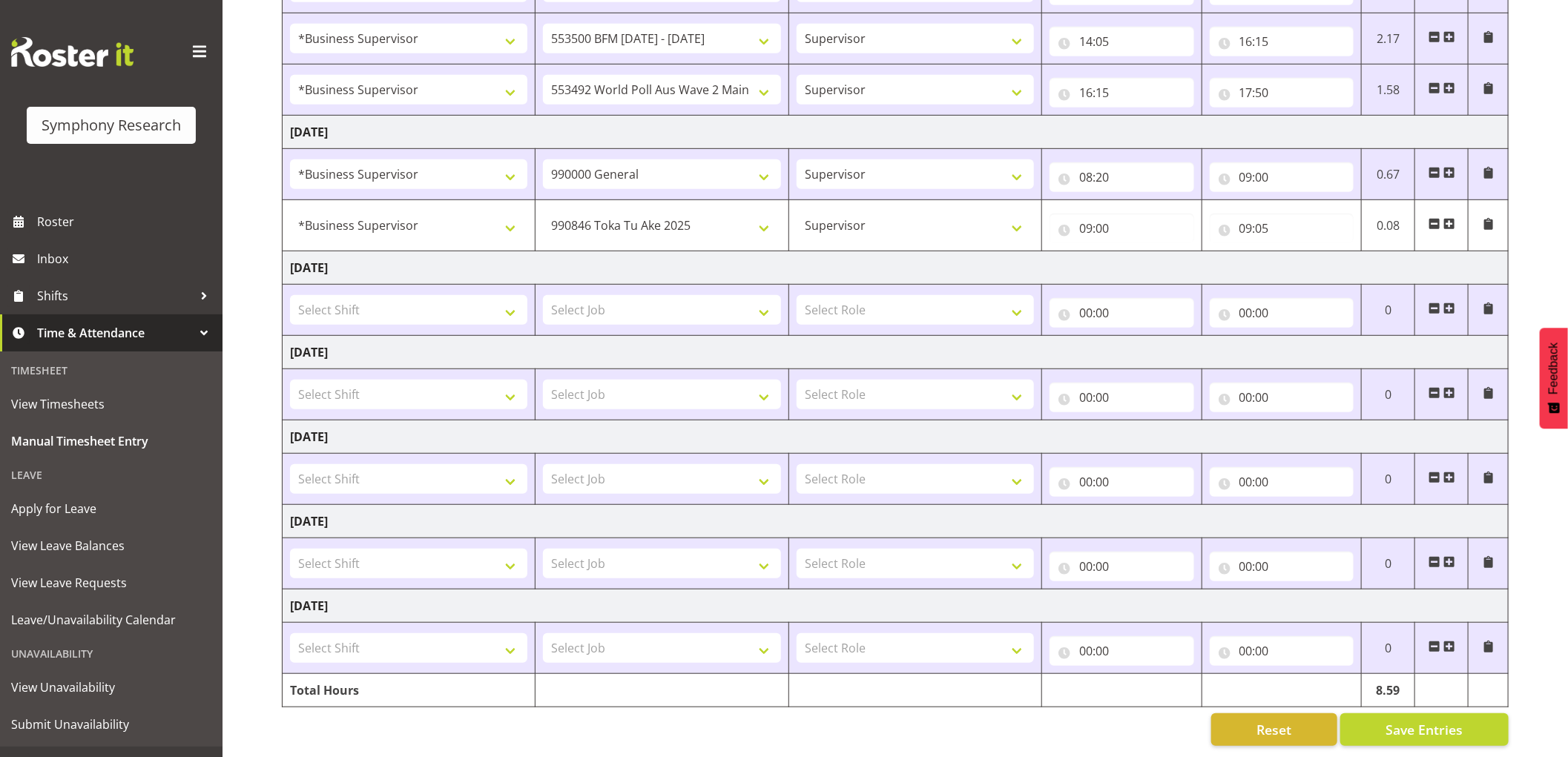
select select "9426"
type input "09:00"
type input "09:05"
